Goal: Transaction & Acquisition: Purchase product/service

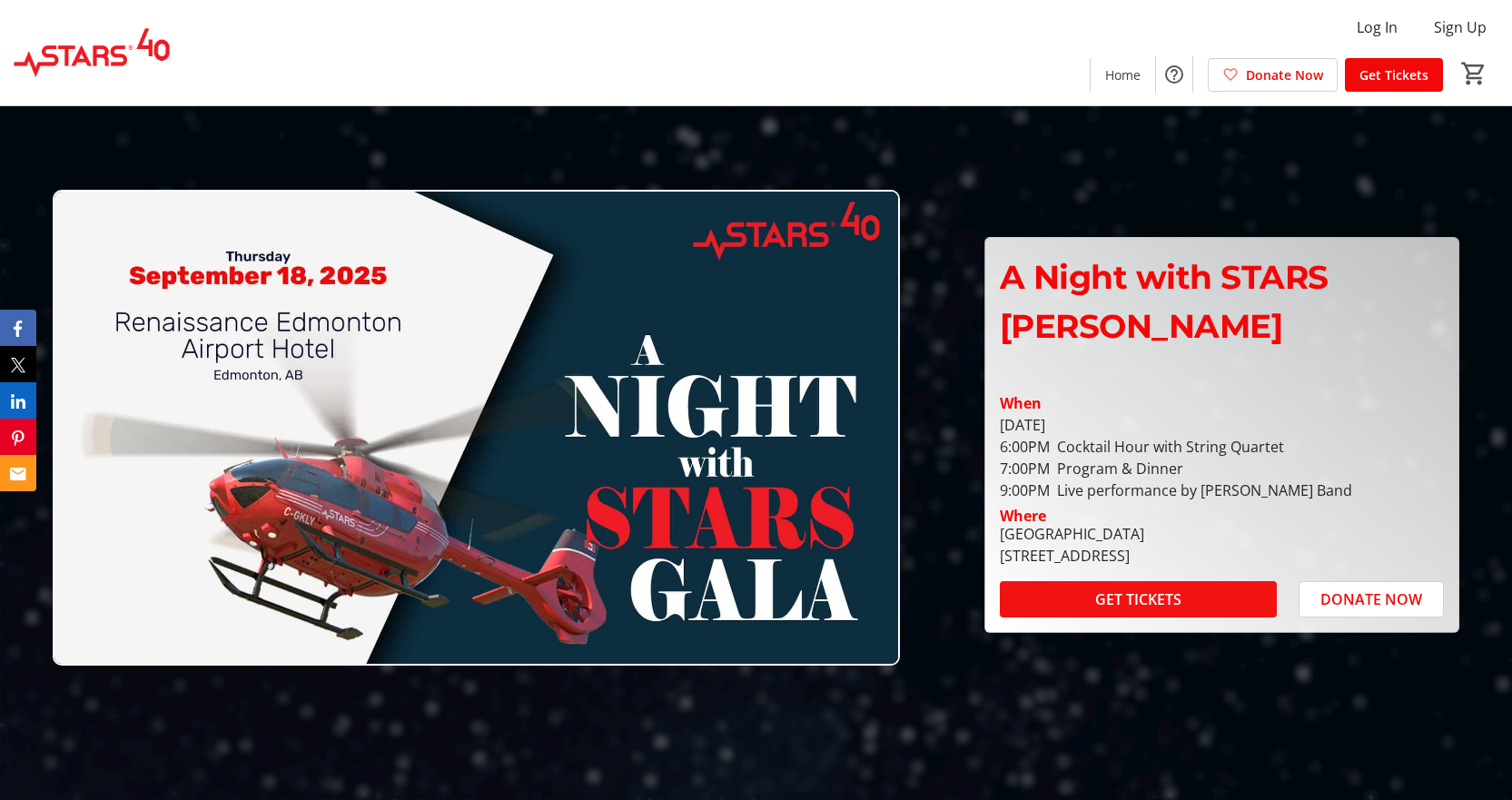
click at [1130, 588] on span "GET TICKETS" at bounding box center [1138, 599] width 86 height 22
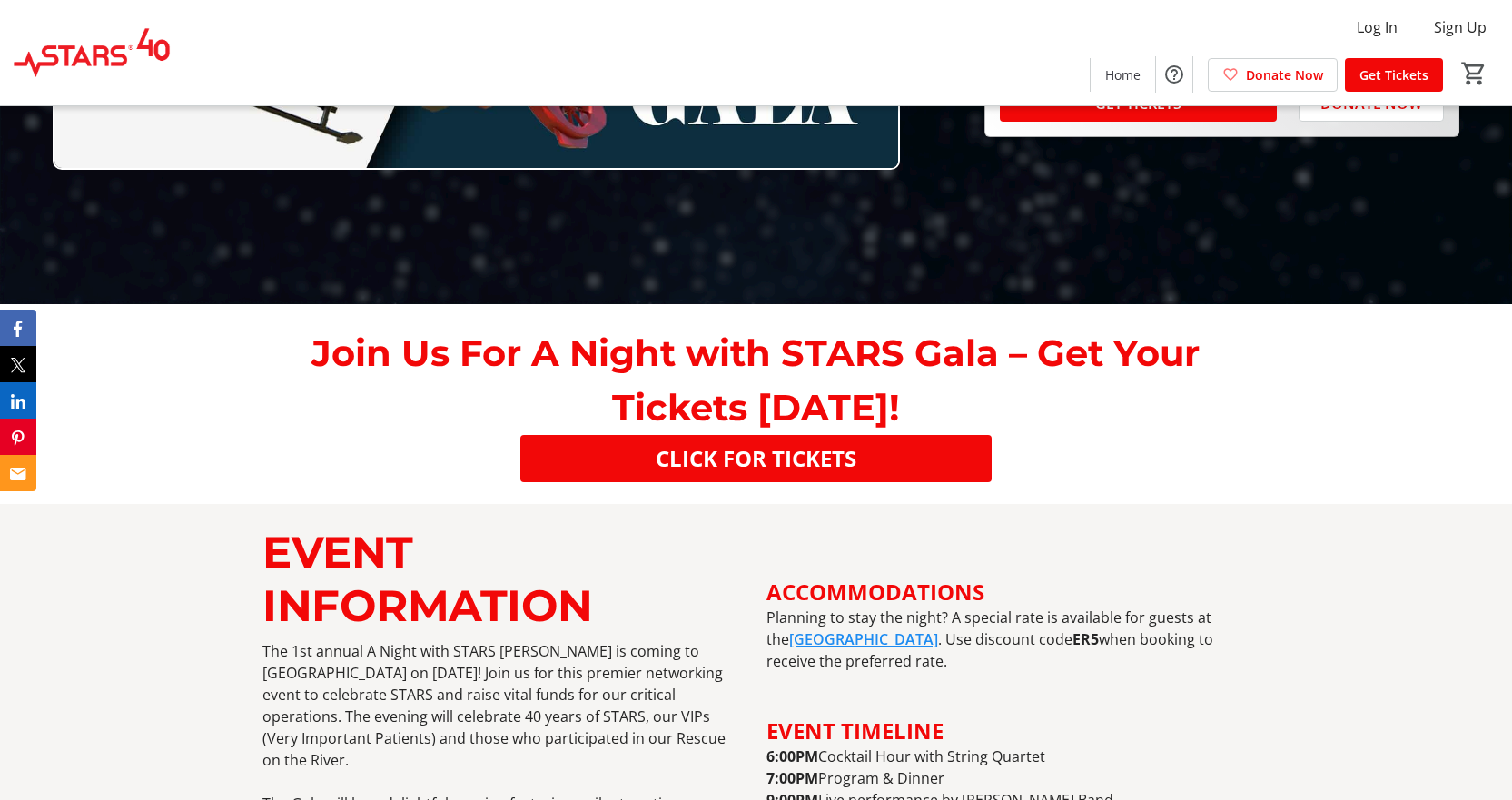
scroll to position [636, 0]
